Goal: Check status: Check status

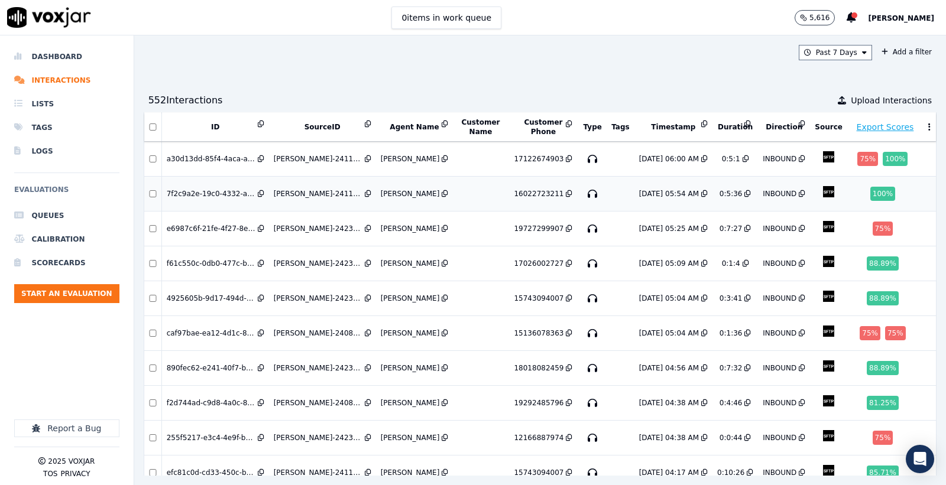
scroll to position [131, 0]
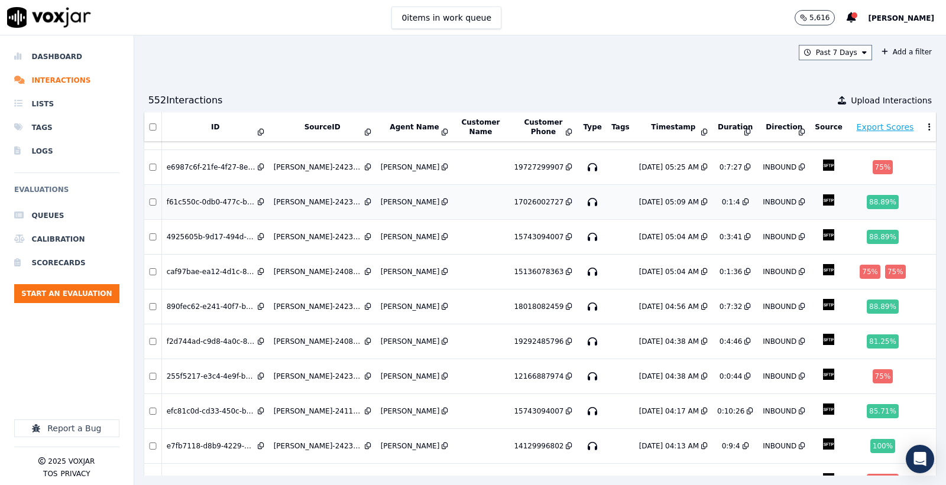
click at [323, 205] on td "Nicole Gonzalez-2423-17026002727-17026002727-20250714210930" at bounding box center [322, 202] width 107 height 35
click at [333, 232] on div "Nicole Gonzalez-2423-15743094007-15743094007-20250714210447" at bounding box center [318, 236] width 89 height 9
click at [297, 272] on div "Eric Gonzalez-2408-15136078363-15136078363-20250714210443" at bounding box center [318, 271] width 89 height 9
click at [310, 381] on td "Nicole Gonzalez-2423-12166887974-12166887974-20250714203813" at bounding box center [322, 376] width 107 height 35
click at [326, 442] on div "Nicole Gonzalez-2423-14129996802-14129996802-20250714201343" at bounding box center [318, 446] width 89 height 9
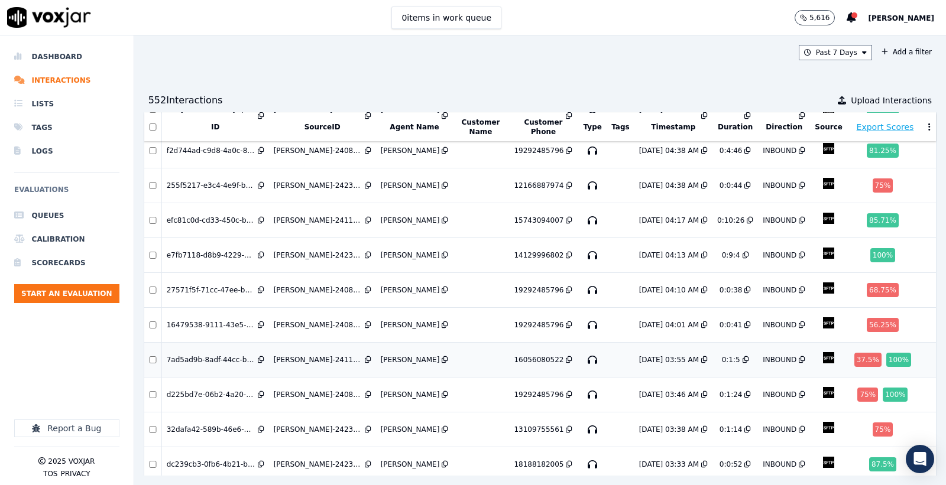
scroll to position [328, 0]
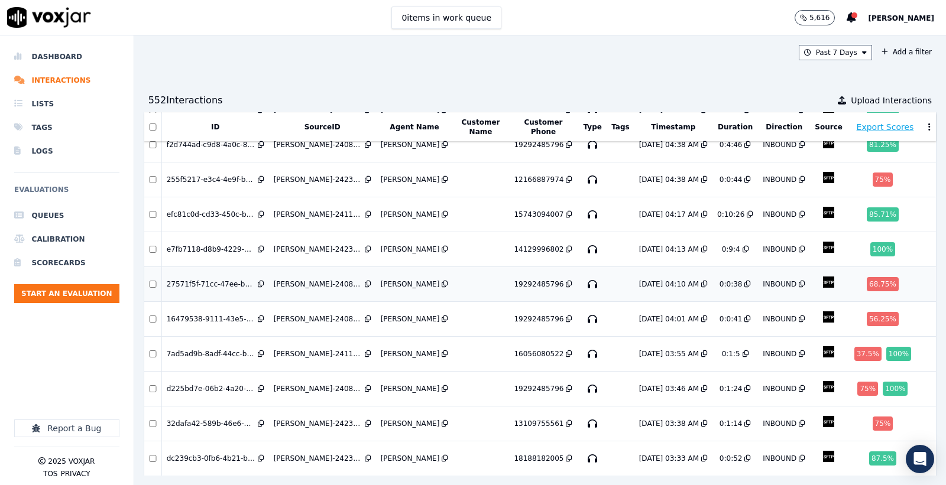
click at [314, 283] on div "Eric Gonzalez-2408-19292485796-19292485796-20250714201020" at bounding box center [318, 284] width 89 height 9
click at [292, 314] on div "Eric Gonzalez-2408-19292485796-19292485796-20250714200108" at bounding box center [318, 318] width 89 height 9
click at [329, 388] on td "Eric Gonzalez-2408-19292485796-19292485796-20250714194610" at bounding box center [322, 389] width 107 height 35
click at [314, 419] on div "Nicole Gonzalez-2423-13109755561-13109755561-20250714193835" at bounding box center [318, 423] width 89 height 9
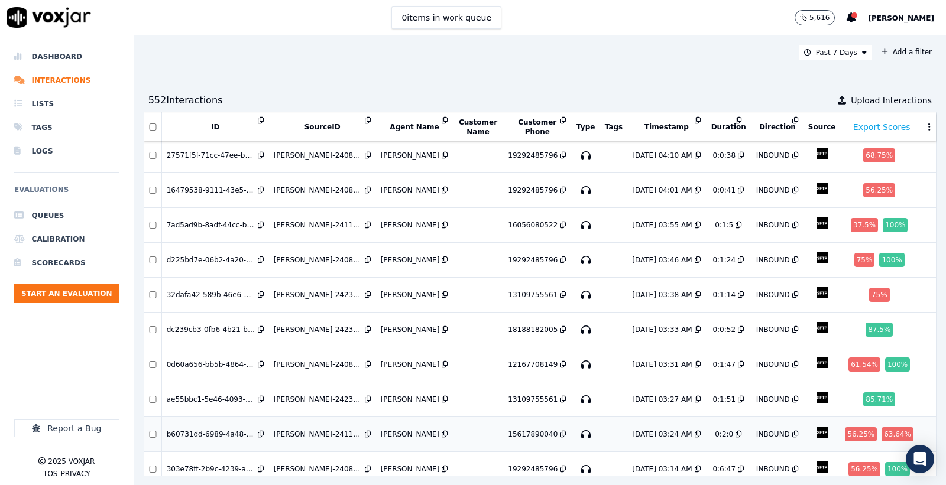
scroll to position [531, 0]
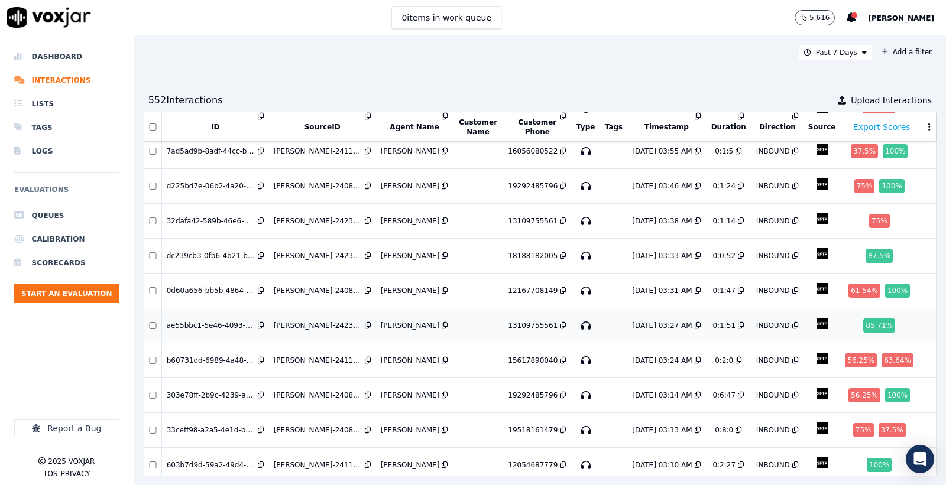
click at [309, 332] on td "Nicole Gonzalez-2423-13109755561-13109755561-20250714192713" at bounding box center [322, 326] width 107 height 35
click at [320, 413] on td "Eric Gonzalez-2408-19518161479-19518161479-20250714191317" at bounding box center [322, 430] width 107 height 35
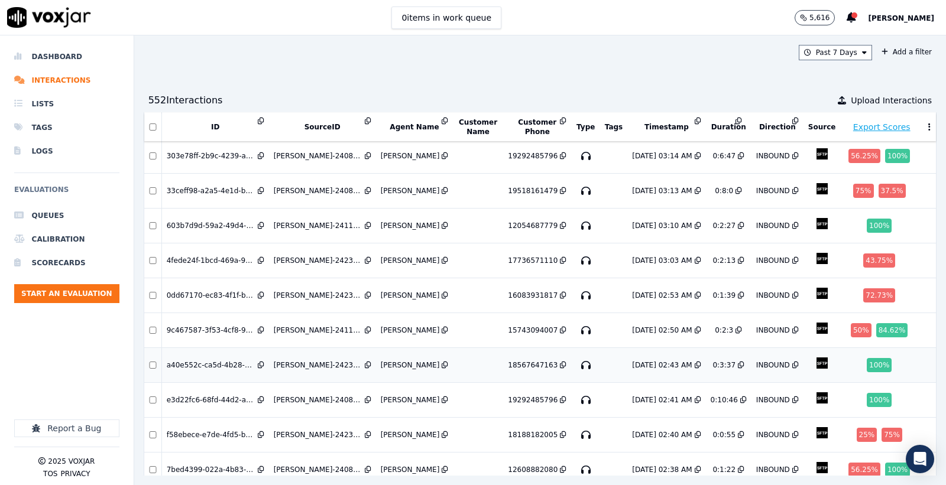
scroll to position [794, 0]
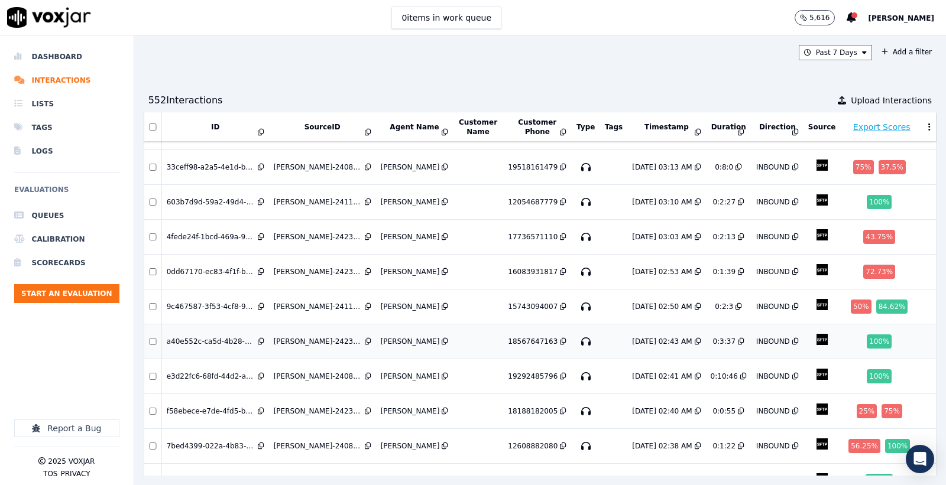
click at [298, 337] on div "Nicole Gonzalez-2423-18567647163-18567647163-20250714184354" at bounding box center [318, 341] width 89 height 9
click at [312, 408] on td "Nicole Gonzalez-2423-18188182005-18188182005-20250714184025" at bounding box center [322, 411] width 107 height 35
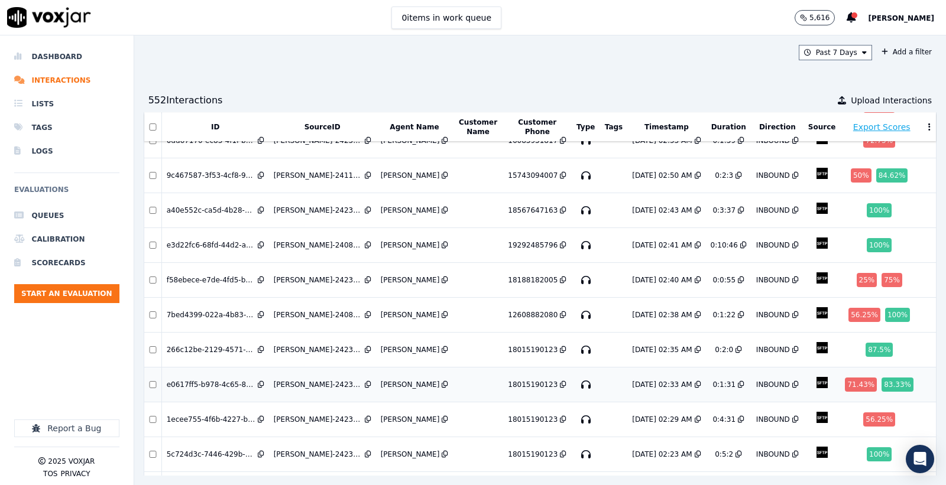
click at [298, 380] on div "Nicole Gonzalez-2423-18015190123-18015190123-20250714183357" at bounding box center [318, 384] width 89 height 9
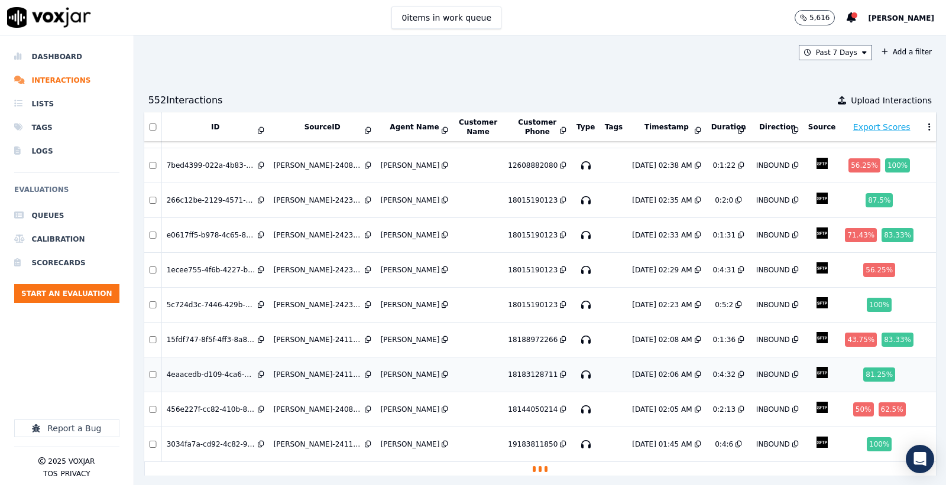
click at [296, 365] on td "Alex Vallecillo-2411-18183128711-18183128711-20250714180610" at bounding box center [322, 375] width 107 height 35
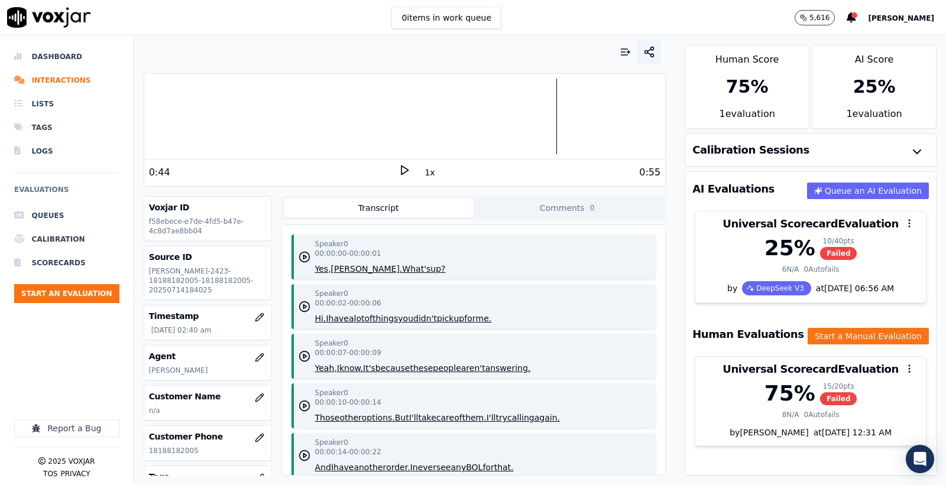
click at [651, 57] on circle "button" at bounding box center [652, 55] width 3 height 3
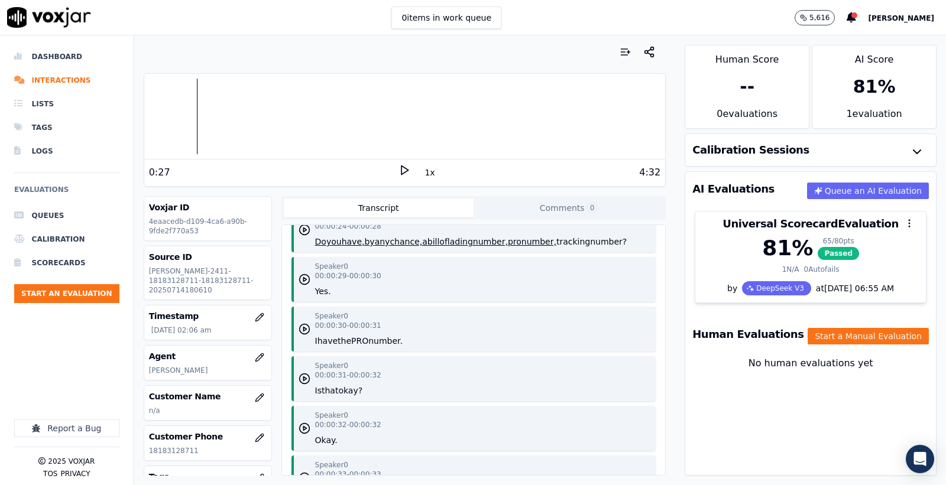
scroll to position [788, 0]
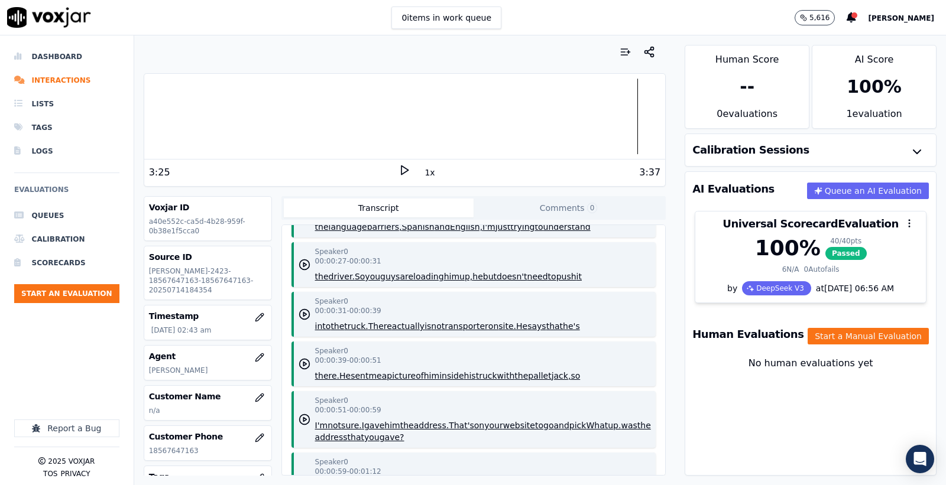
scroll to position [328, 0]
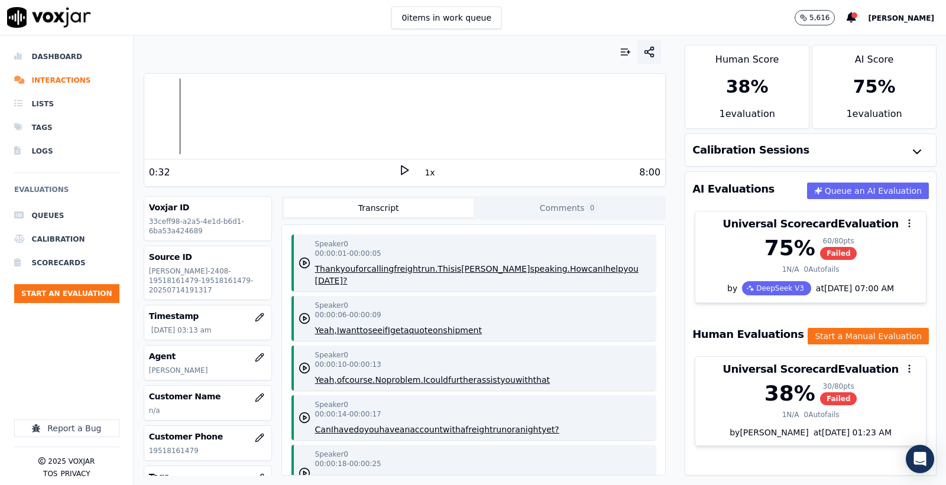
click at [643, 48] on button "button" at bounding box center [649, 52] width 24 height 24
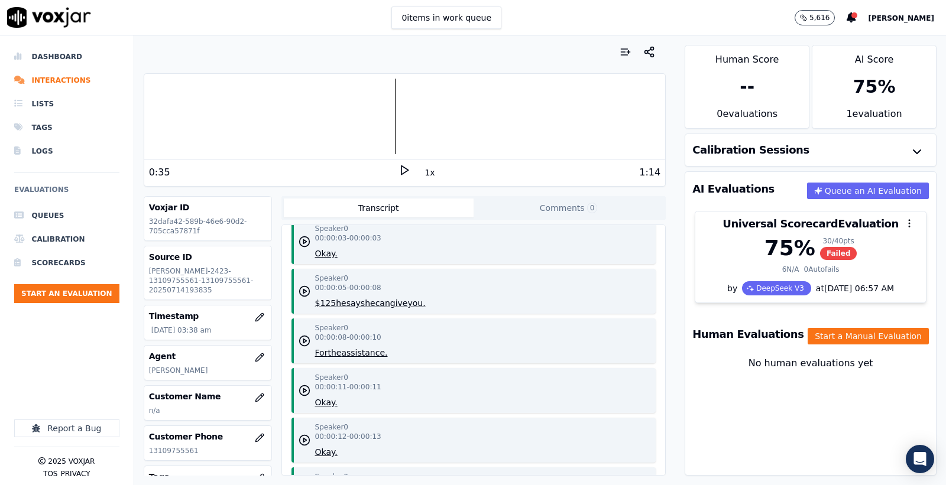
scroll to position [66, 0]
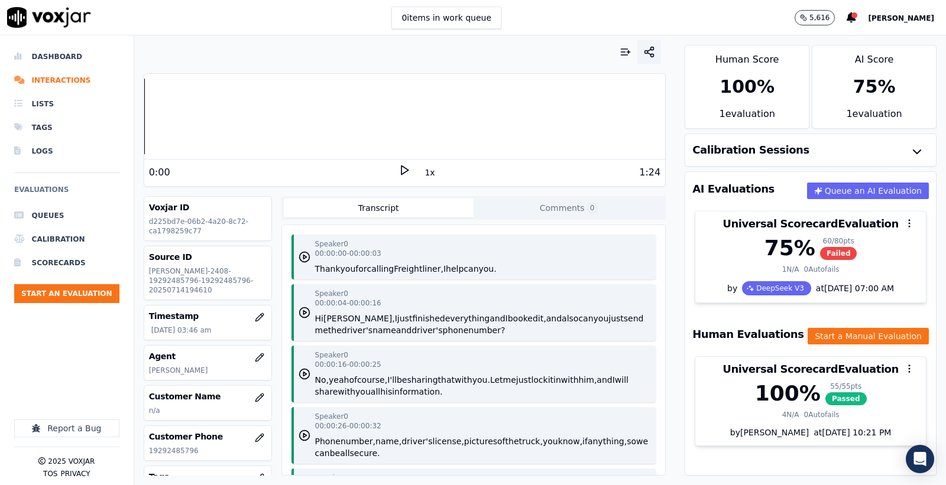
click at [643, 51] on icon "button" at bounding box center [649, 52] width 12 height 12
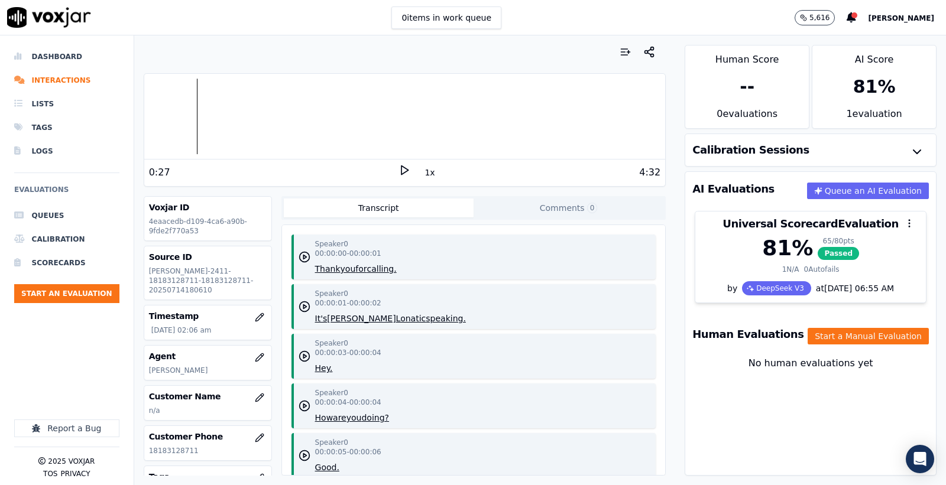
scroll to position [788, 0]
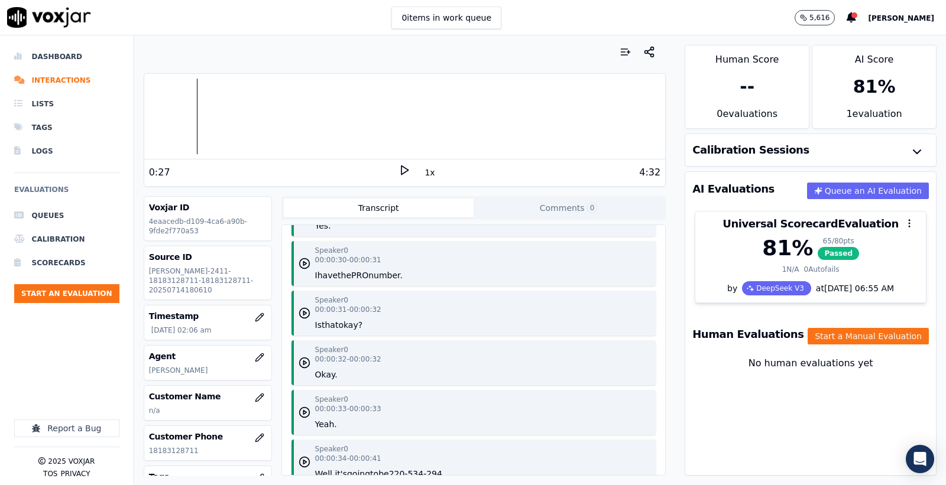
click at [612, 120] on div at bounding box center [404, 117] width 521 height 76
click at [622, 57] on button "button" at bounding box center [626, 52] width 24 height 24
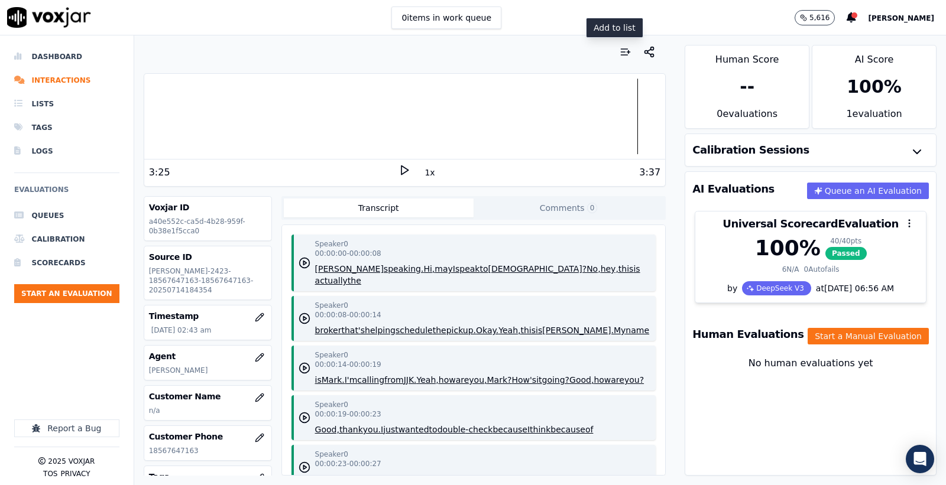
scroll to position [328, 0]
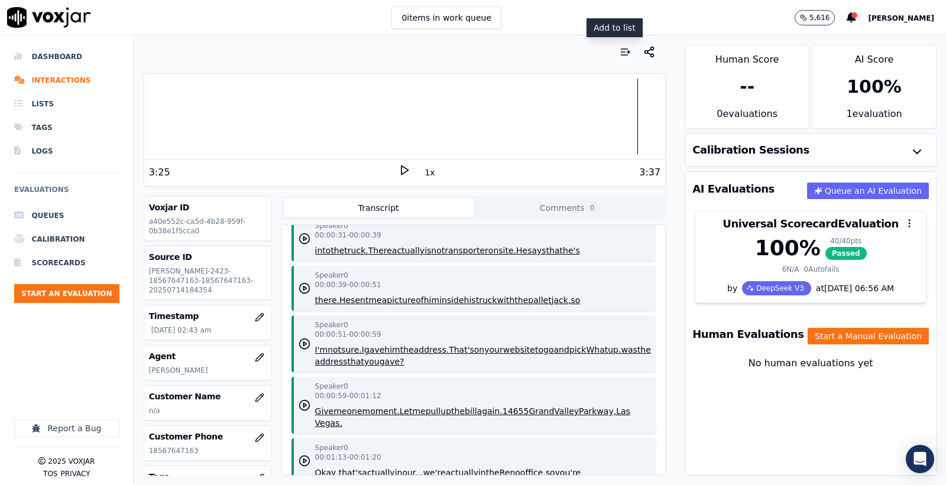
click at [599, 55] on div at bounding box center [405, 52] width 523 height 24
click at [619, 56] on icon "button" at bounding box center [625, 52] width 12 height 12
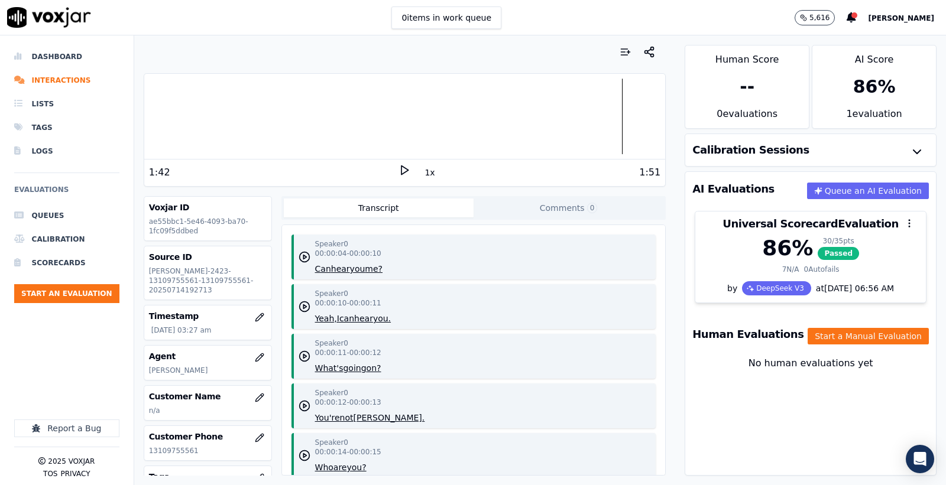
click at [175, 114] on div at bounding box center [404, 117] width 521 height 76
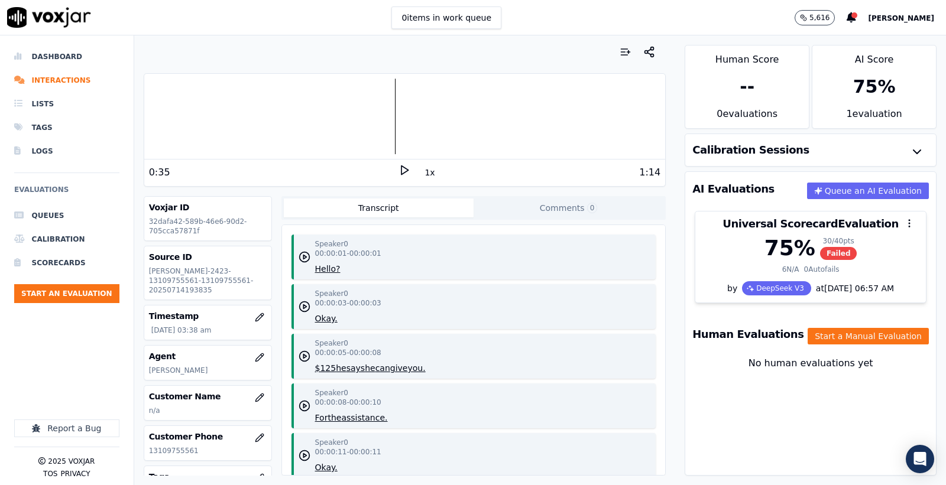
scroll to position [66, 0]
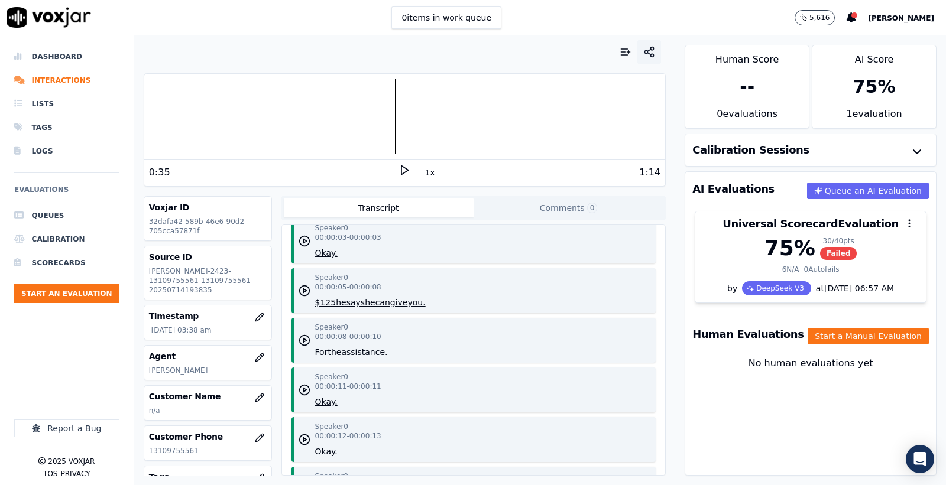
click at [643, 56] on icon "button" at bounding box center [649, 52] width 12 height 12
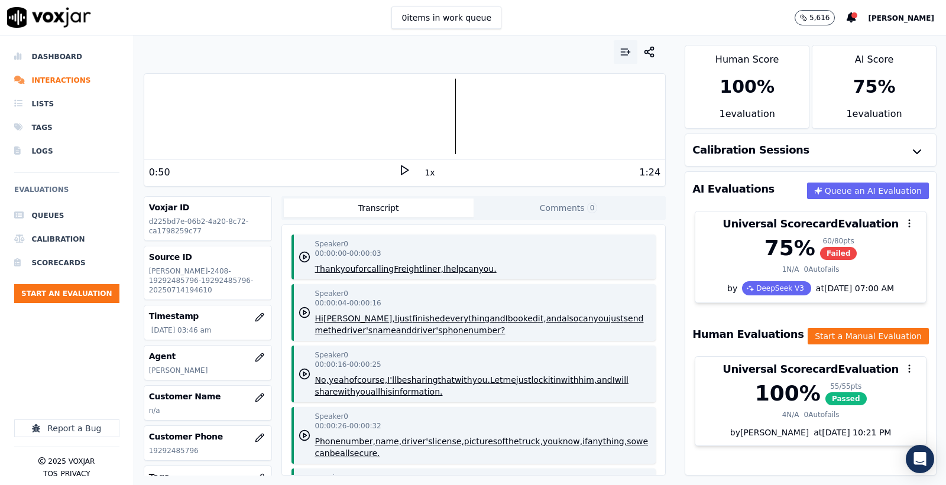
click at [615, 59] on button "button" at bounding box center [626, 52] width 24 height 24
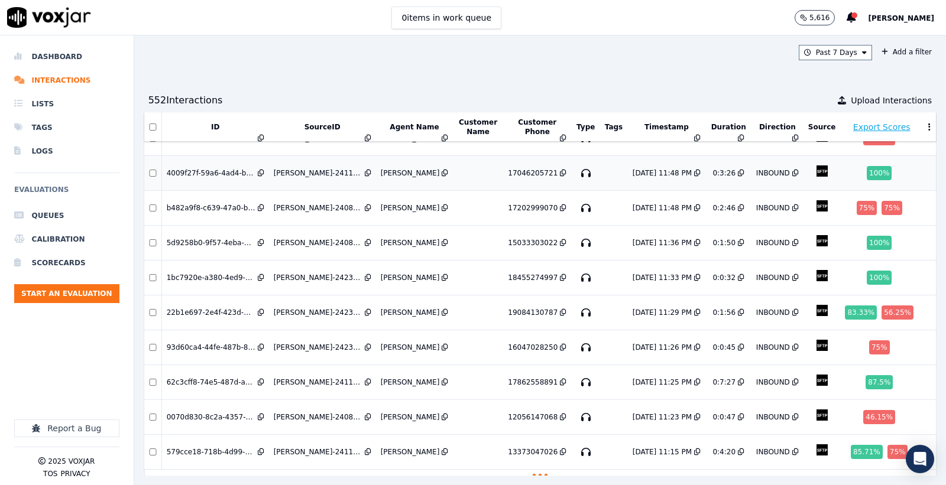
scroll to position [1778, 0]
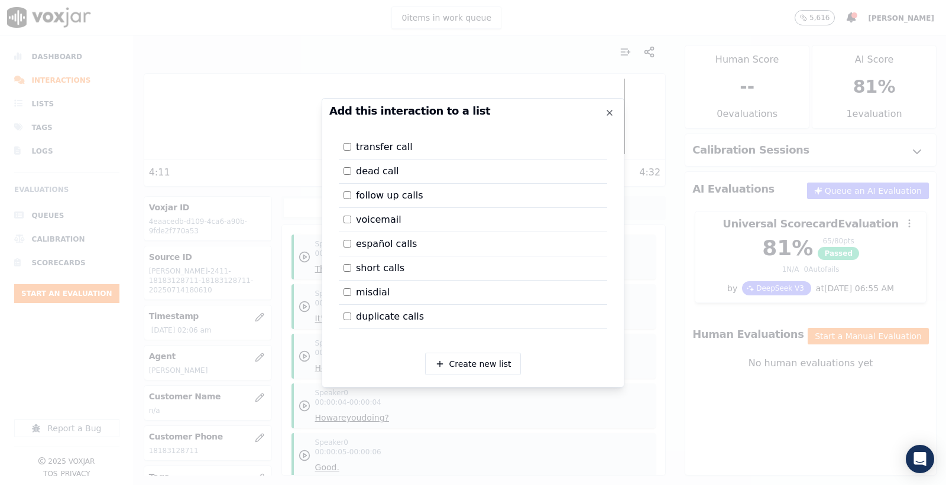
scroll to position [788, 0]
